Goal: Task Accomplishment & Management: Complete application form

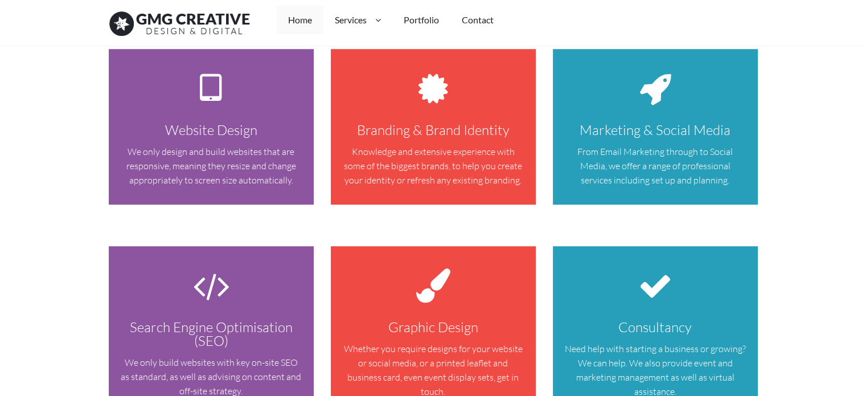
scroll to position [835, 0]
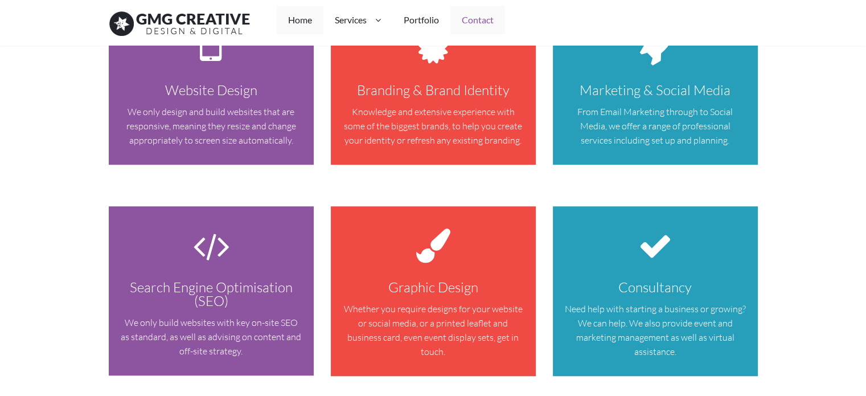
click at [485, 19] on link "Contact" at bounding box center [478, 20] width 55 height 28
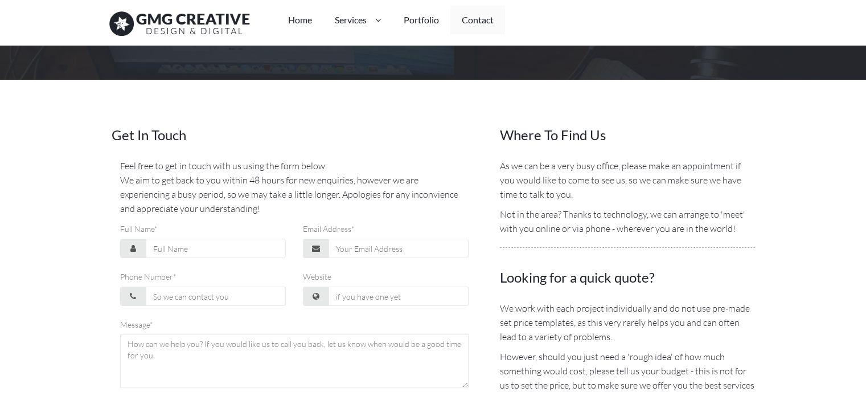
scroll to position [297, 0]
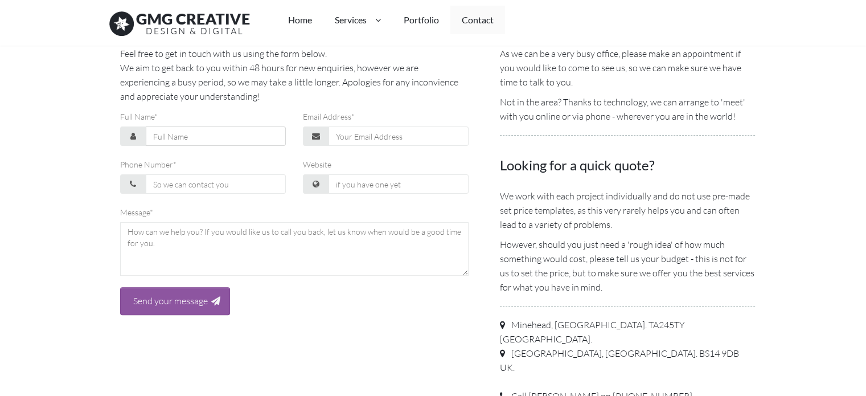
click at [202, 138] on input "Full Name*" at bounding box center [216, 135] width 140 height 19
type input "[PERSON_NAME]"
type input "[EMAIL_ADDRESS][DOMAIN_NAME]"
type input "07679014327"
drag, startPoint x: 352, startPoint y: 177, endPoint x: 365, endPoint y: 187, distance: 16.3
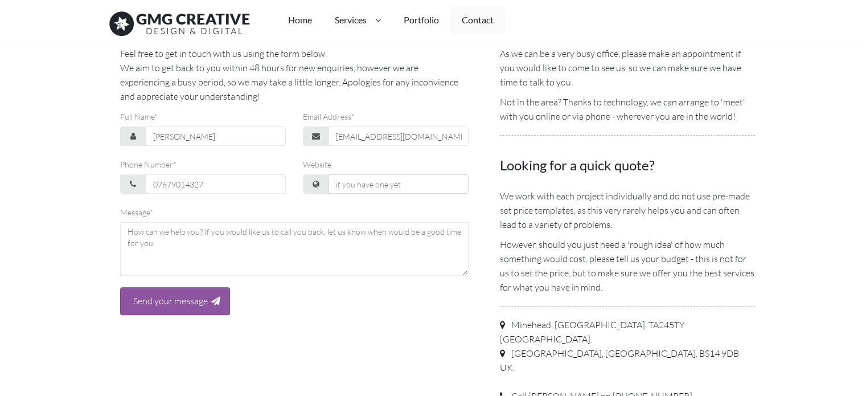
click at [352, 177] on input "Website" at bounding box center [399, 183] width 140 height 19
type input "[URL][DOMAIN_NAME]"
drag, startPoint x: 194, startPoint y: 251, endPoint x: 349, endPoint y: 296, distance: 160.8
click at [194, 251] on textarea at bounding box center [294, 249] width 349 height 54
click at [157, 243] on textarea at bounding box center [294, 249] width 349 height 54
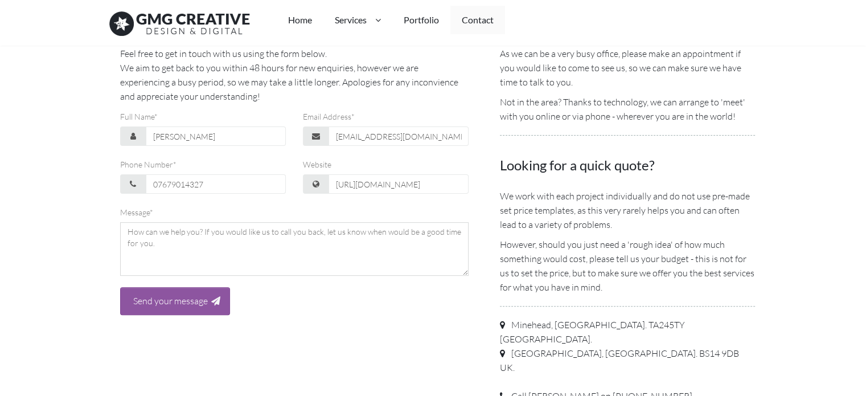
paste textarea "Hello, Are you aiming to improve your ranking through guest posts? I'm currentl…"
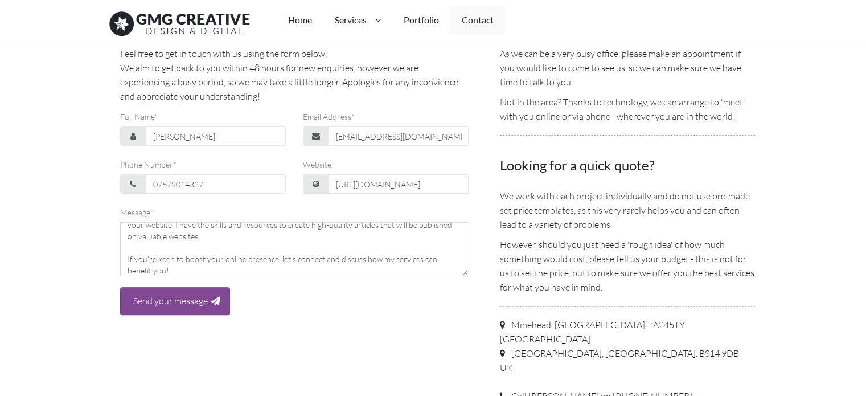
type textarea "Hello, Are you aiming to improve your ranking through guest posts? I'm currentl…"
click at [193, 293] on div "Send your message" at bounding box center [175, 301] width 110 height 28
click at [187, 308] on input "Send your message" at bounding box center [170, 300] width 81 height 15
